Goal: Information Seeking & Learning: Compare options

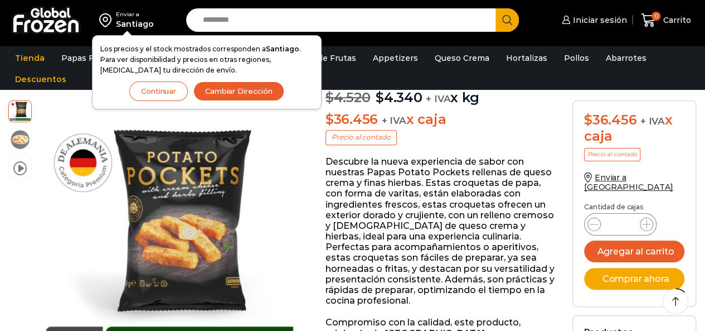
scroll to position [161, 0]
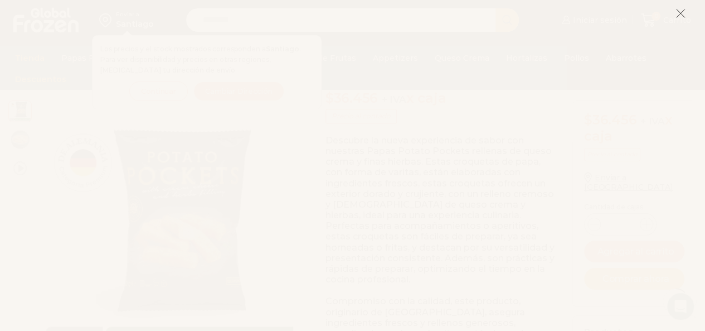
click at [683, 12] on icon at bounding box center [681, 13] width 10 height 10
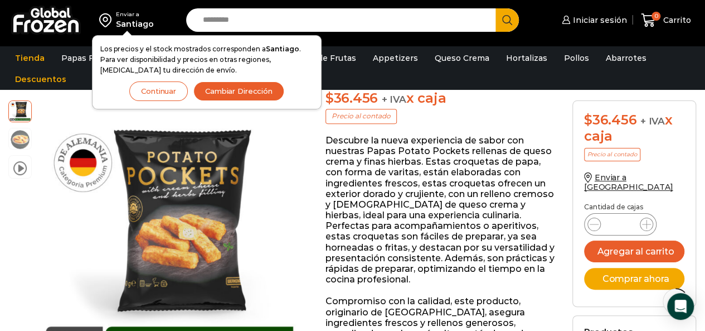
click at [424, 225] on p "Descubre la nueva experiencia de sabor con nuestras Papas Potato Pockets rellen…" at bounding box center [441, 210] width 230 height 150
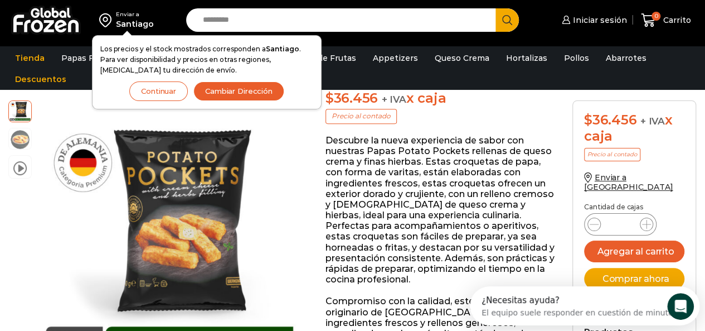
scroll to position [172, 0]
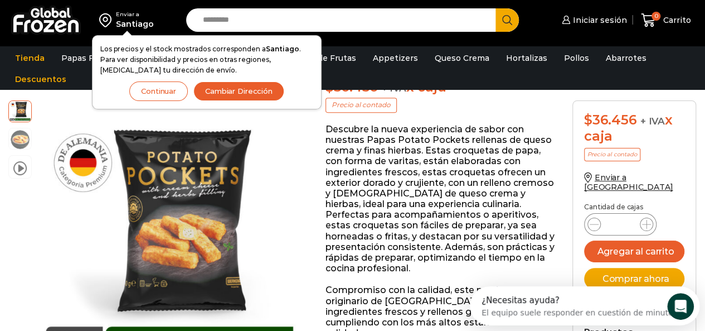
click at [155, 89] on button "Continuar" at bounding box center [158, 91] width 59 height 20
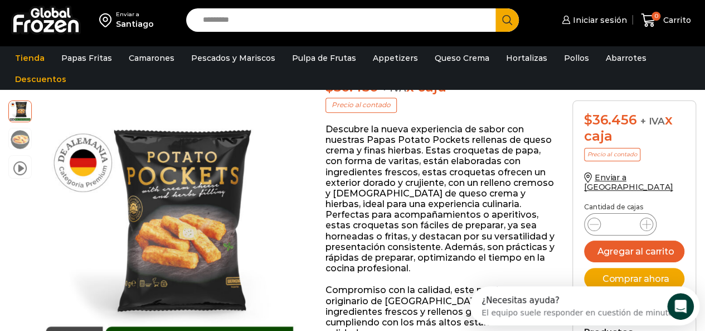
click at [388, 159] on p "Descubre la nueva experiencia de sabor con nuestras Papas Potato Pockets rellen…" at bounding box center [441, 199] width 230 height 150
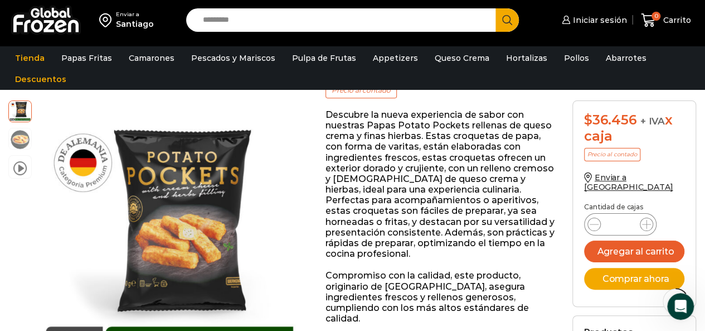
scroll to position [185, 0]
click at [352, 130] on p "Descubre la nueva experiencia de sabor con nuestras Papas Potato Pockets rellen…" at bounding box center [441, 185] width 230 height 150
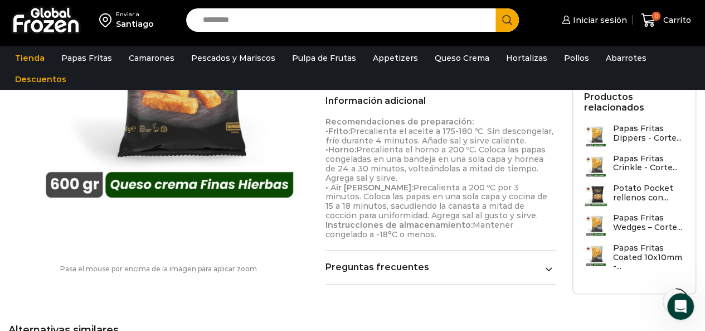
scroll to position [727, 0]
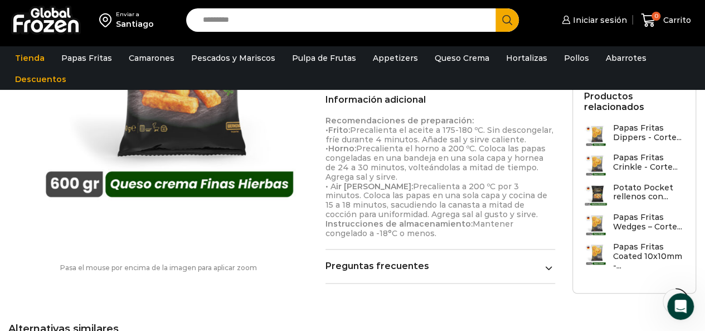
click at [643, 124] on h3 "Papas Fritas Dippers - Corte..." at bounding box center [648, 132] width 71 height 19
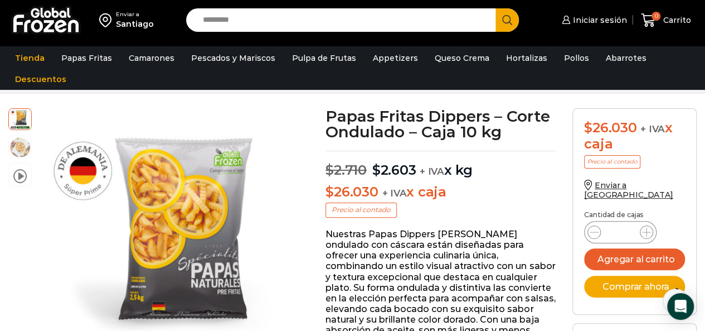
scroll to position [51, 0]
